Goal: Task Accomplishment & Management: Use online tool/utility

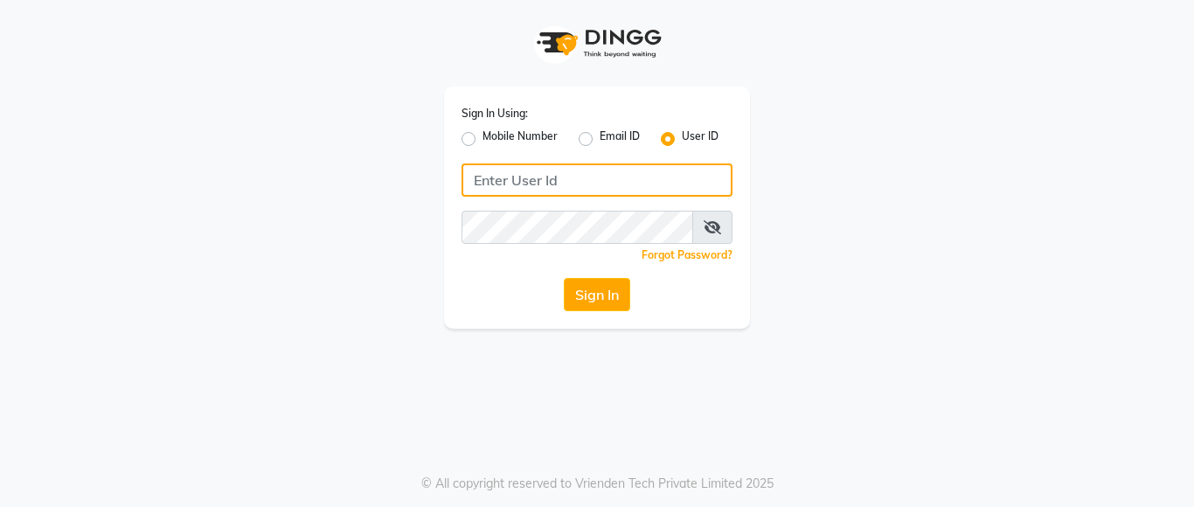
click at [560, 186] on input "Username" at bounding box center [597, 180] width 271 height 33
drag, startPoint x: 468, startPoint y: 180, endPoint x: 567, endPoint y: 185, distance: 99.8
click at [567, 185] on input "lustersalon" at bounding box center [597, 180] width 271 height 33
type input "lustersalon"
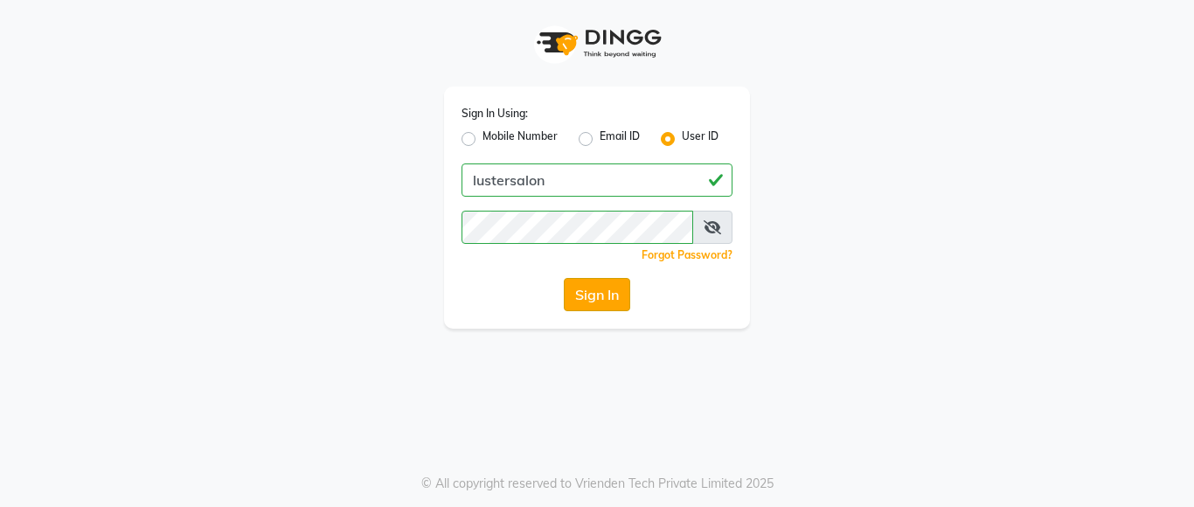
click at [593, 292] on button "Sign In" at bounding box center [597, 294] width 66 height 33
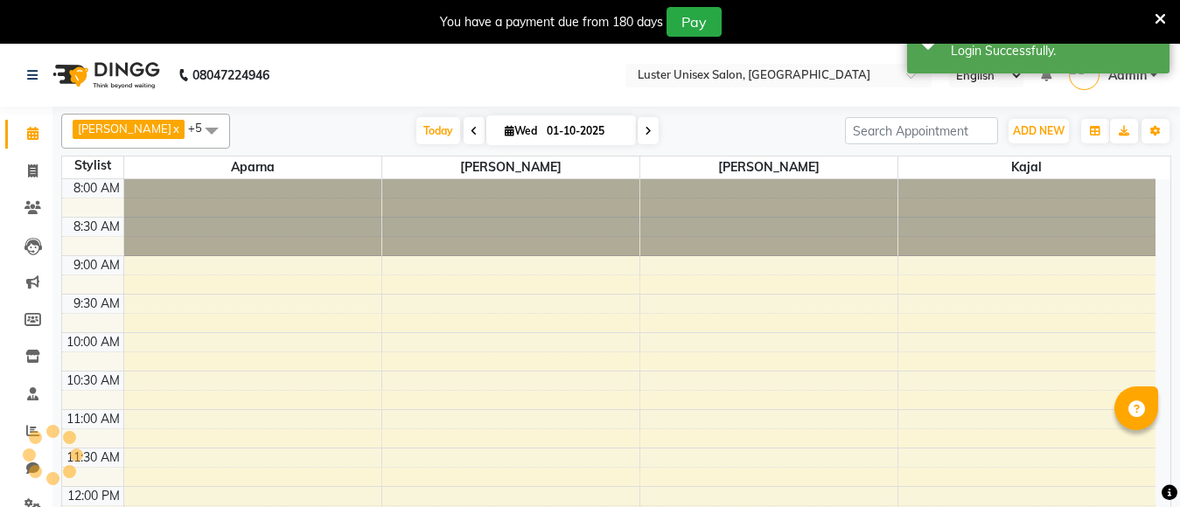
select select "en"
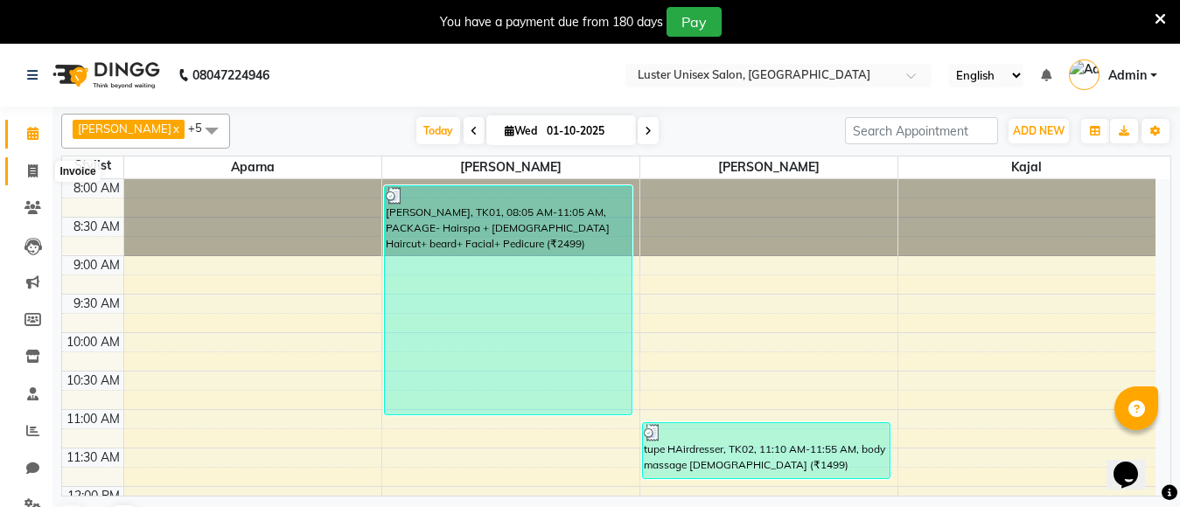
click at [26, 173] on span at bounding box center [32, 172] width 31 height 20
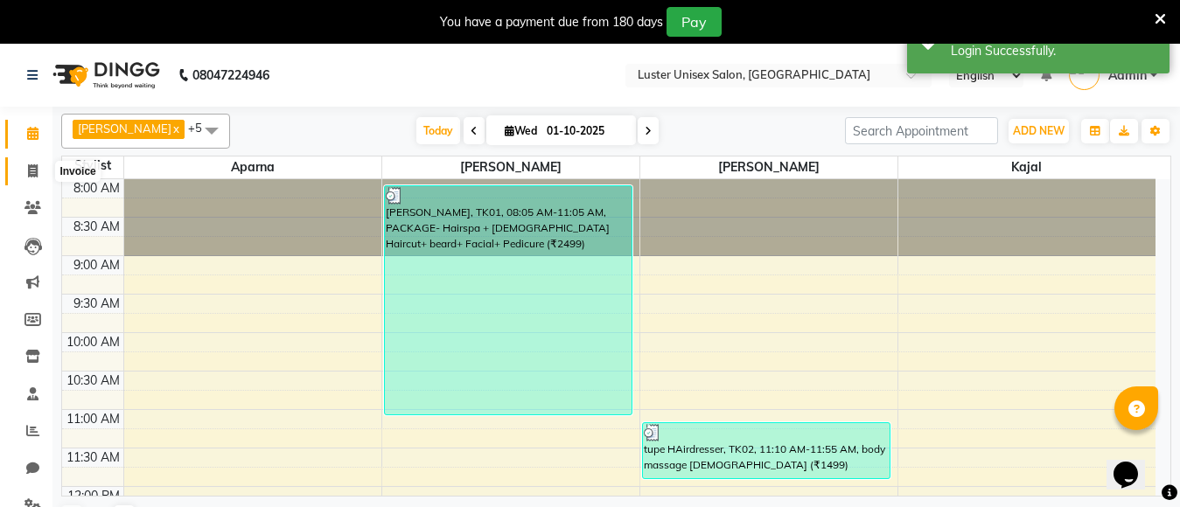
select select "service"
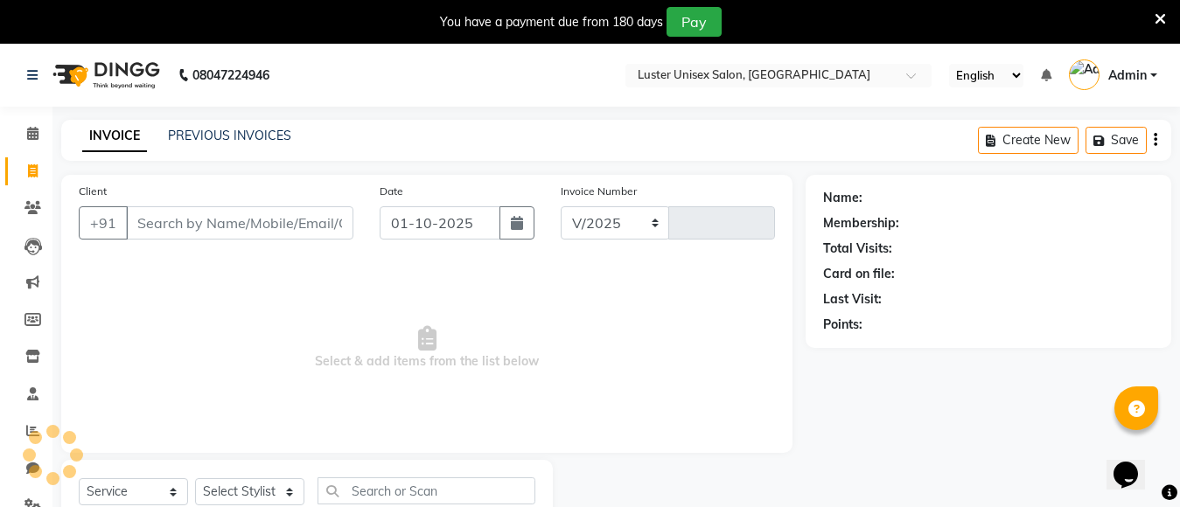
select select "7467"
type input "0640"
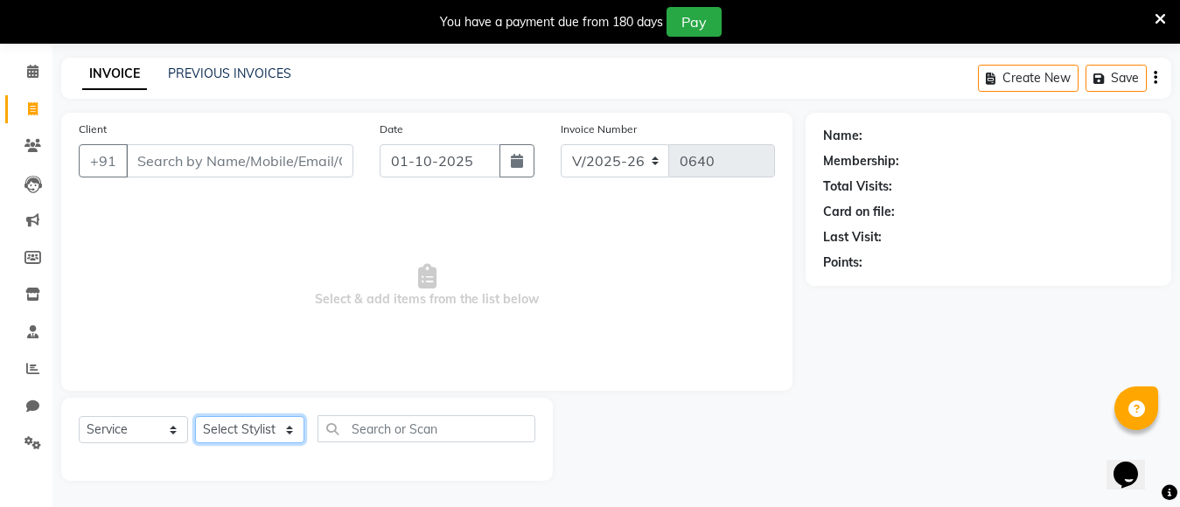
click at [230, 427] on select "Select Stylist" at bounding box center [249, 429] width 109 height 27
select select "88336"
click at [195, 416] on select "Select Stylist [PERSON_NAME] kajal [PERSON_NAME]" at bounding box center [249, 429] width 109 height 27
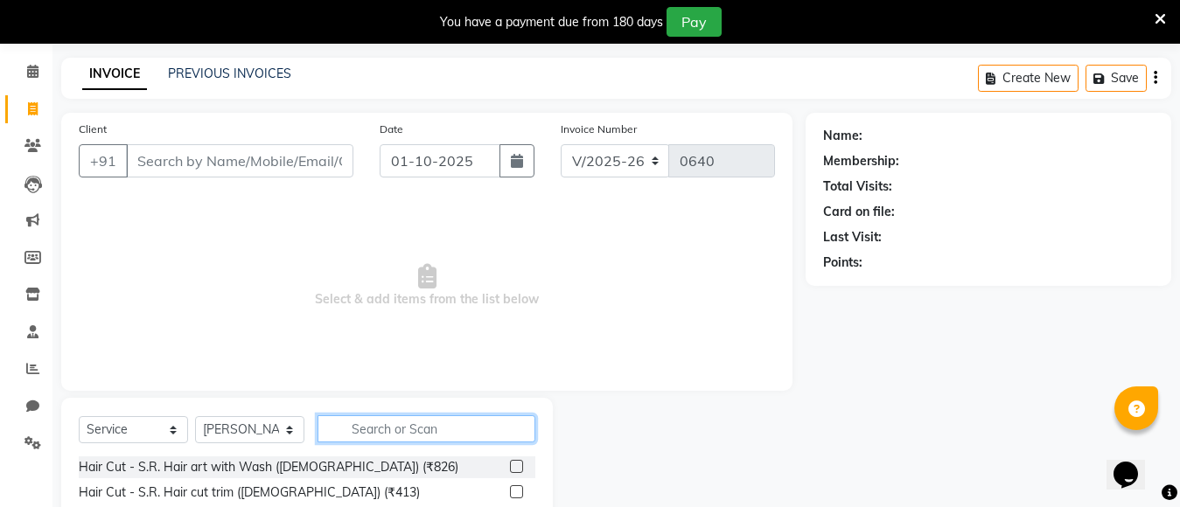
click at [393, 430] on input "text" at bounding box center [426, 428] width 218 height 27
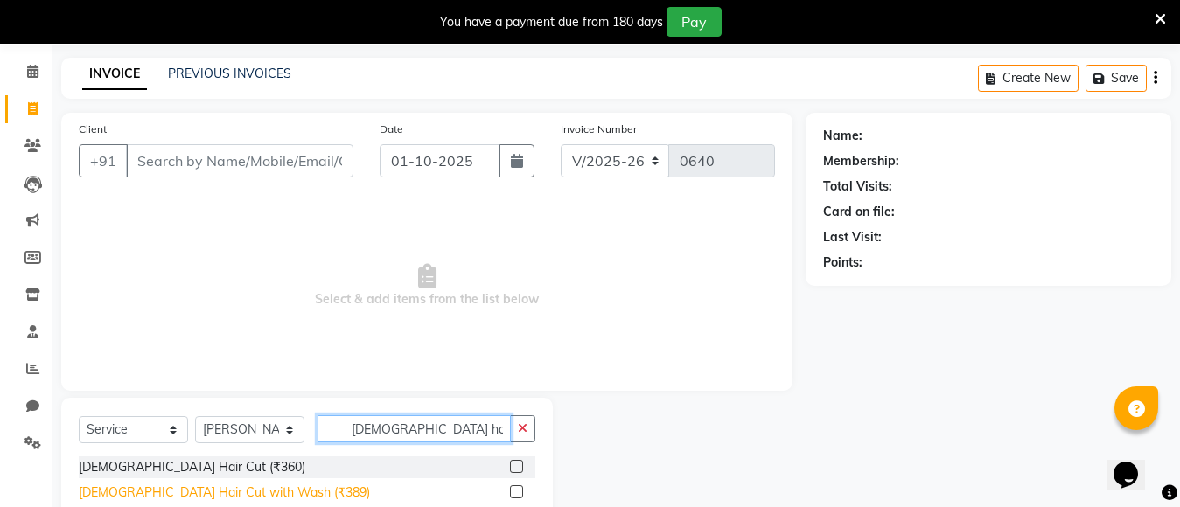
type input "[DEMOGRAPHIC_DATA] hair"
click at [139, 494] on div "[DEMOGRAPHIC_DATA] Hair Cut with Wash (₹389)" at bounding box center [224, 493] width 291 height 18
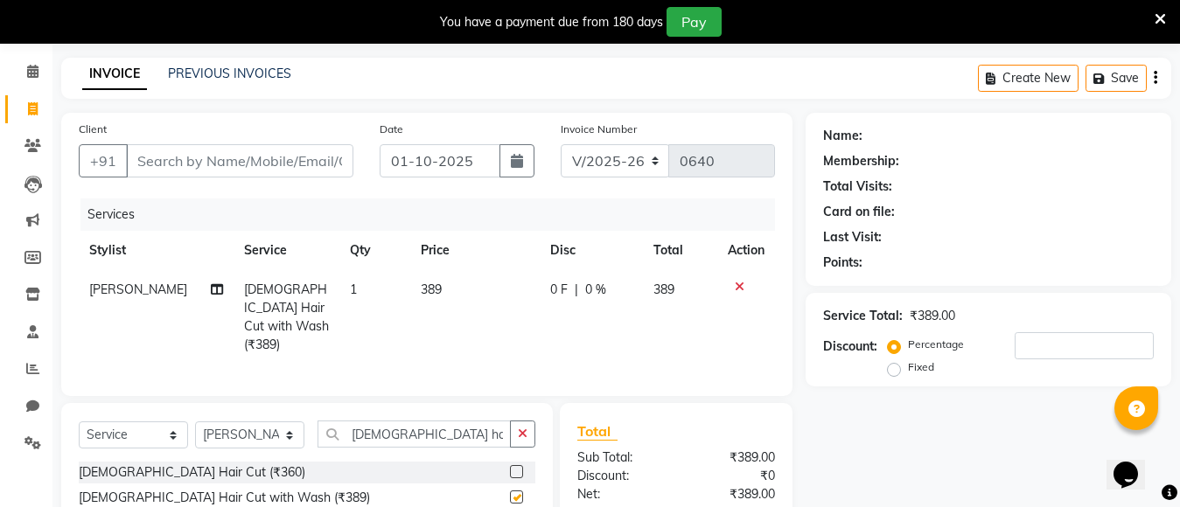
checkbox input "false"
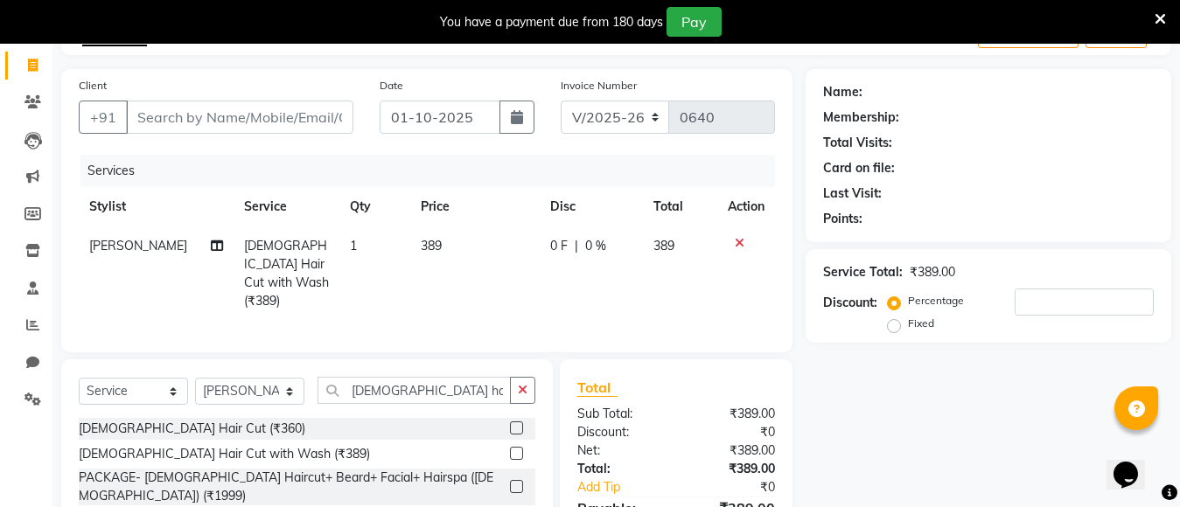
scroll to position [150, 0]
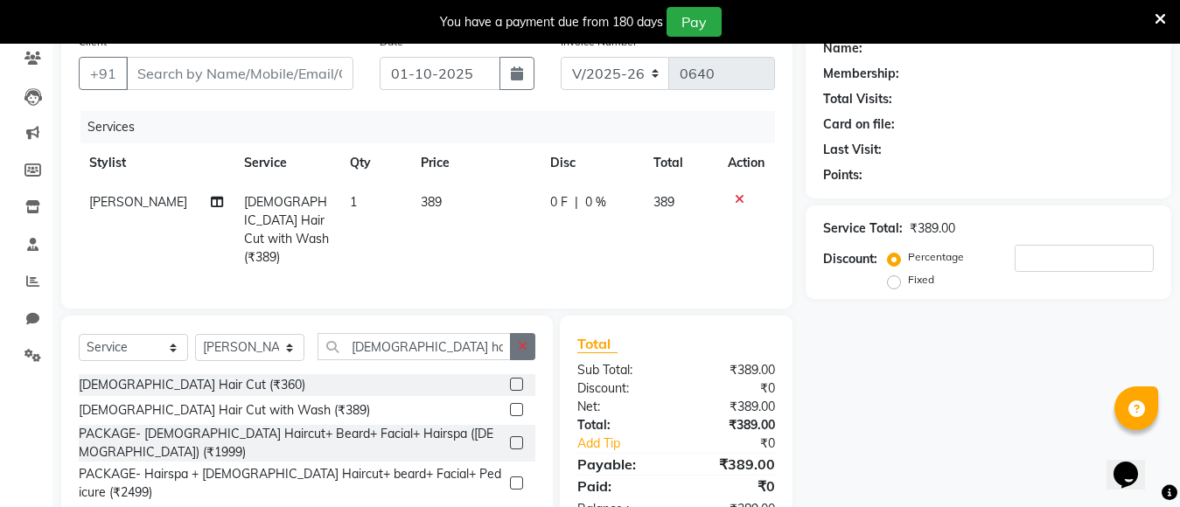
click at [527, 344] on icon "button" at bounding box center [523, 346] width 10 height 12
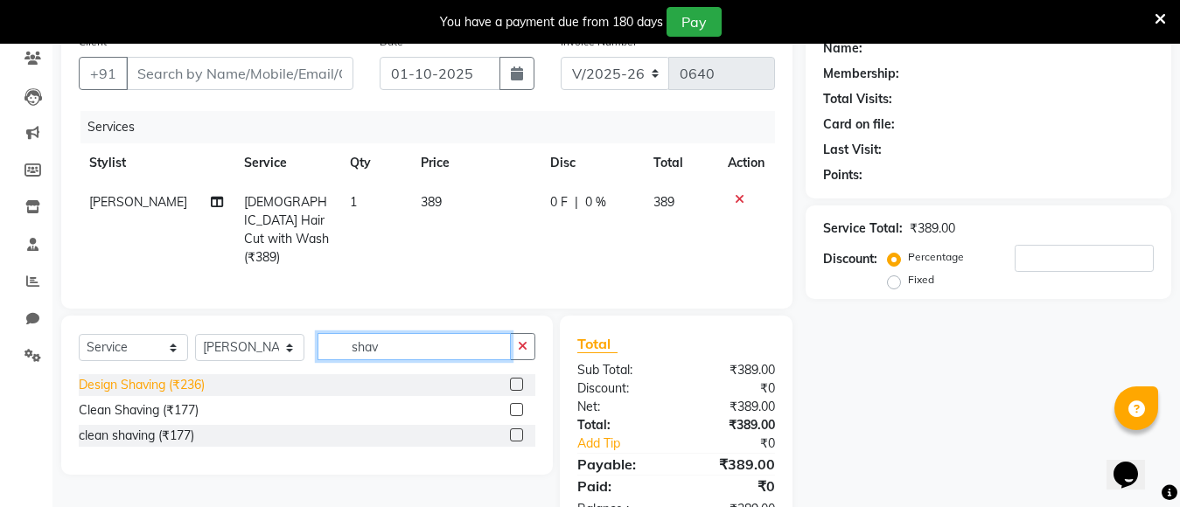
type input "shav"
click at [131, 389] on div "Design Shaving (₹236)" at bounding box center [142, 385] width 126 height 18
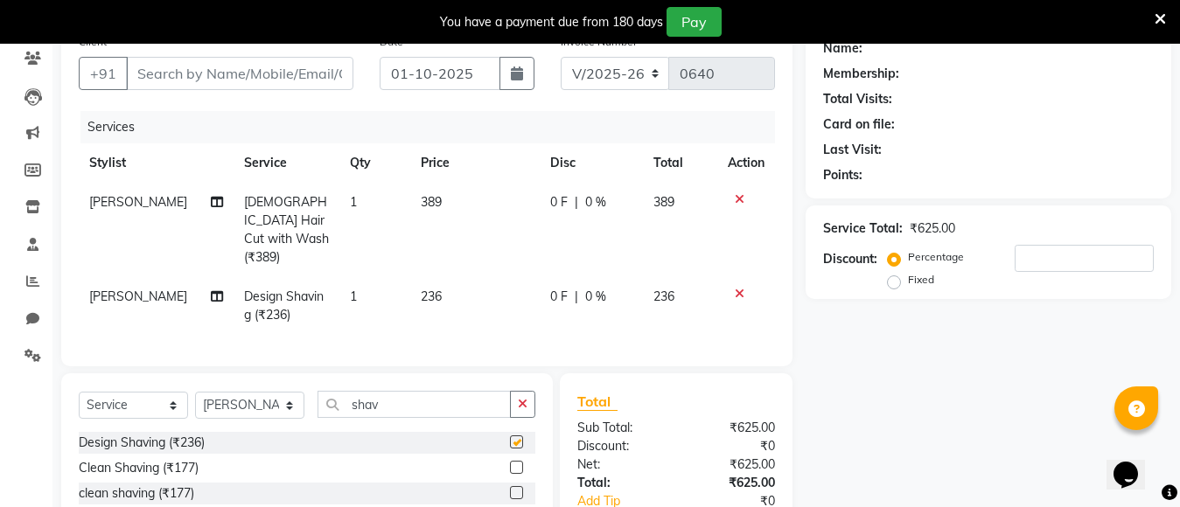
checkbox input "false"
click at [519, 407] on button "button" at bounding box center [522, 404] width 25 height 27
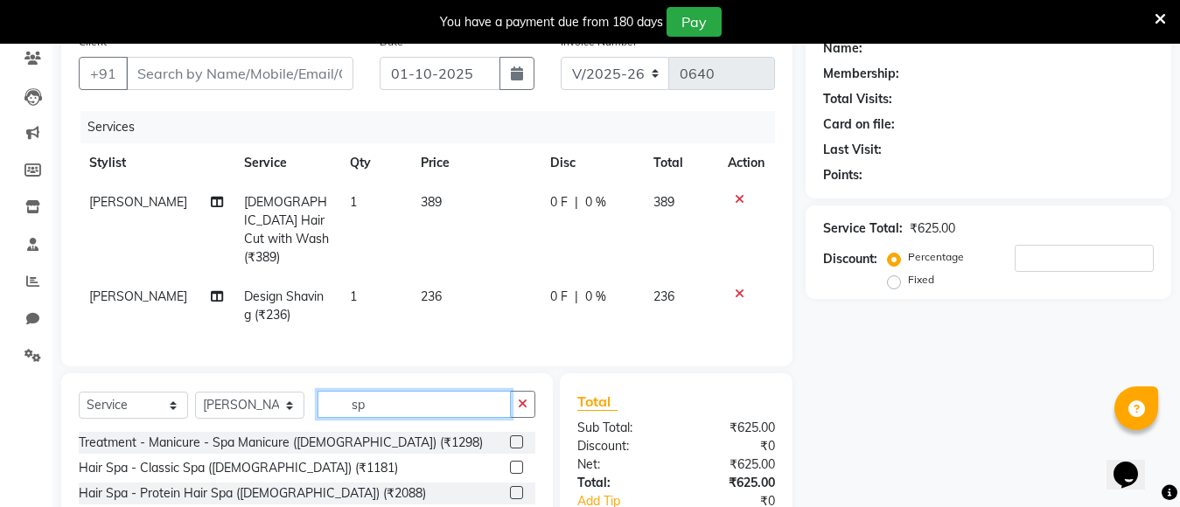
type input "s"
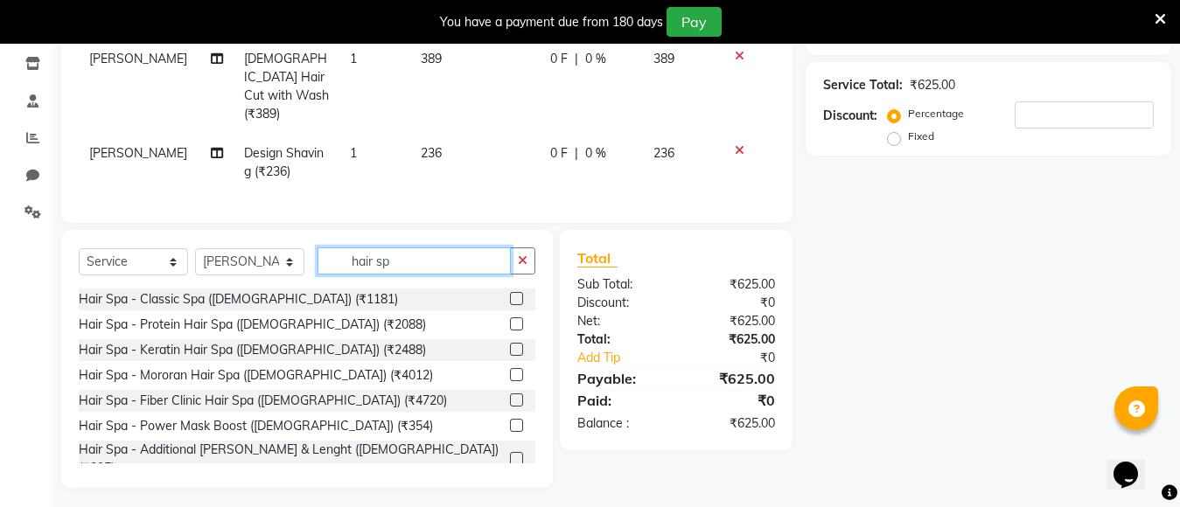
scroll to position [296, 0]
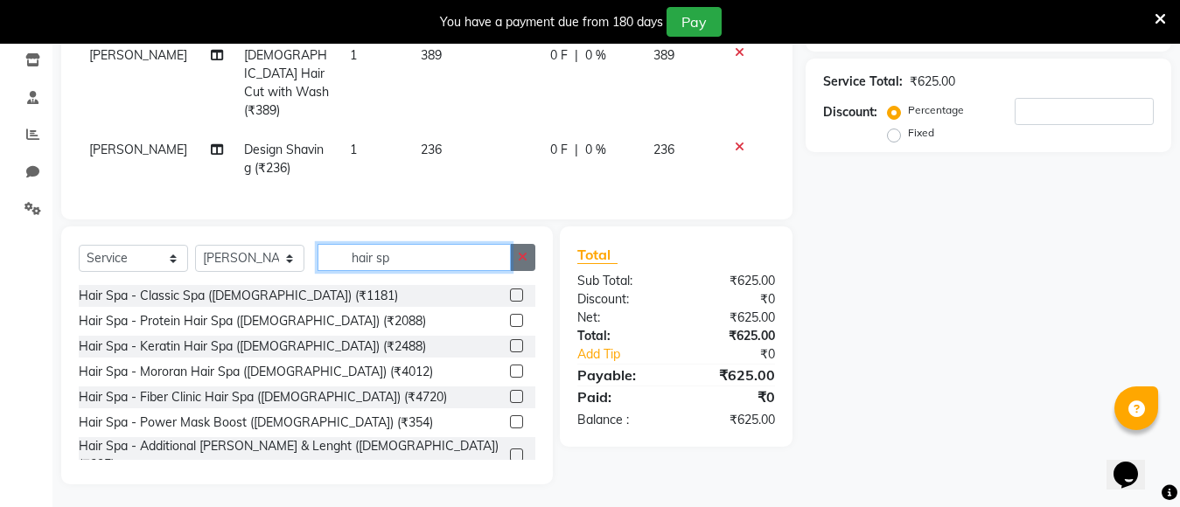
type input "hair sp"
click at [523, 251] on icon "button" at bounding box center [523, 257] width 10 height 12
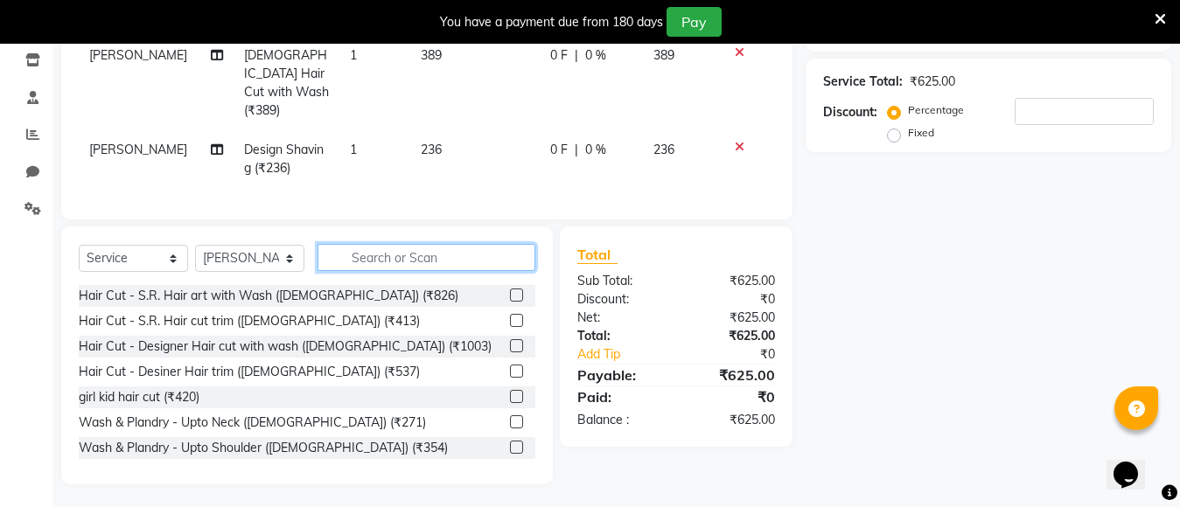
click at [493, 266] on input "text" at bounding box center [426, 257] width 218 height 27
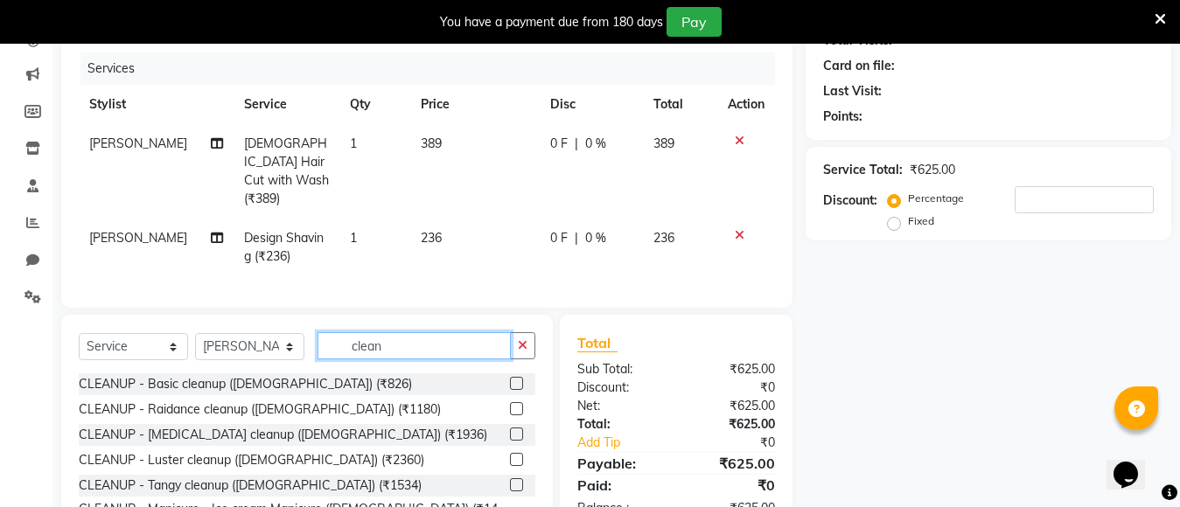
scroll to position [209, 0]
type input "clean"
